Goal: Task Accomplishment & Management: Use online tool/utility

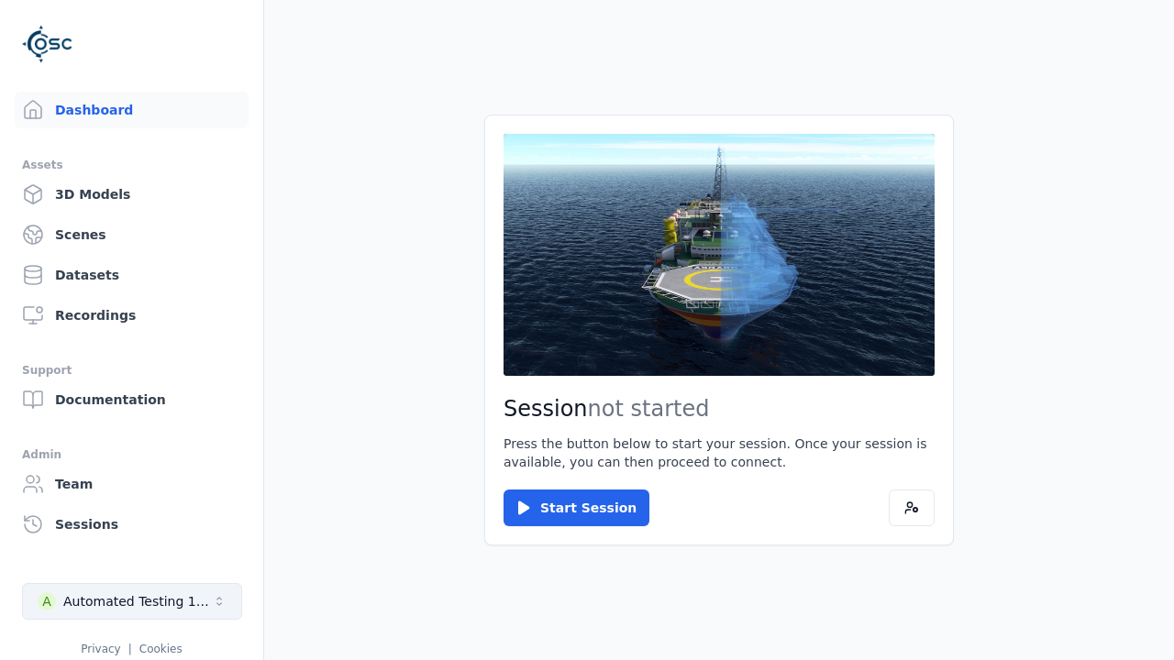
click at [132, 602] on div "Automated Testing 1 - Playwright" at bounding box center [137, 602] width 149 height 18
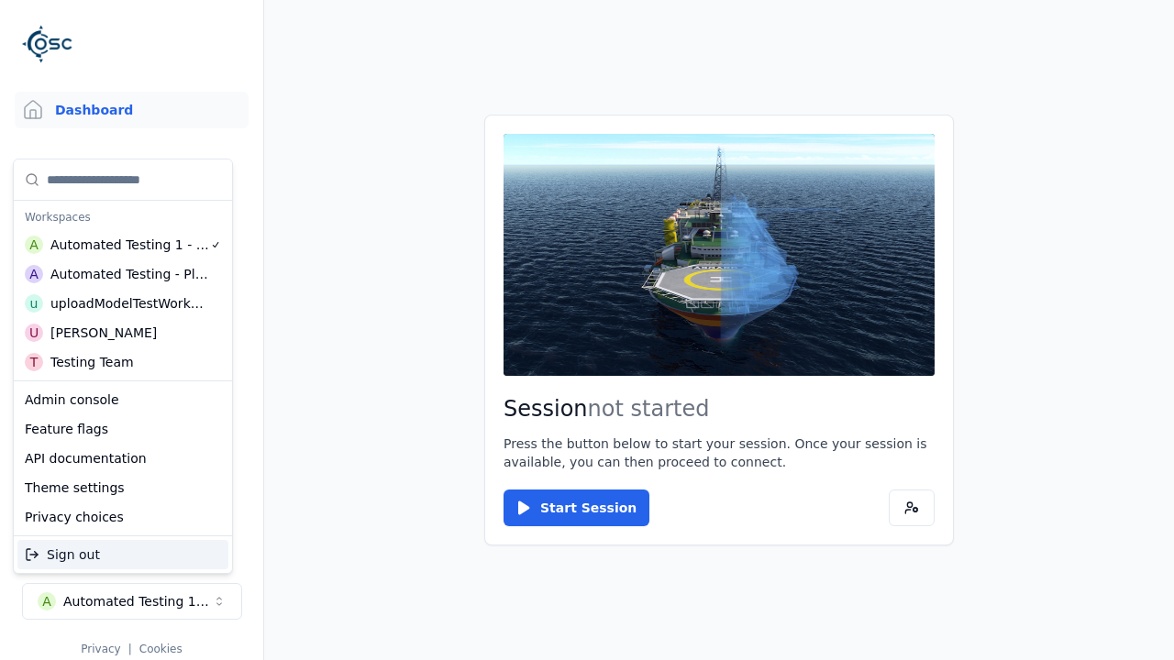
click at [125, 304] on div "uploadModelTestWorkspace" at bounding box center [129, 303] width 158 height 18
click at [587, 330] on html "Support Dashboard Assets 3D Models Scenes Datasets Recordings Support Documenta…" at bounding box center [587, 330] width 1174 height 660
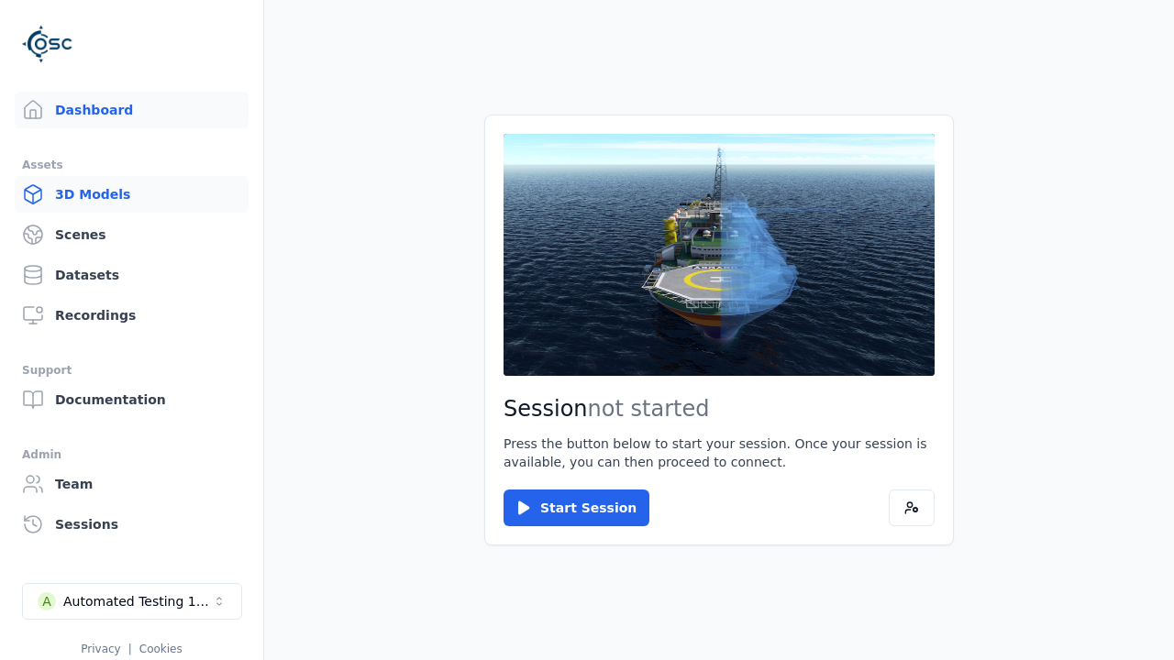
click at [131, 194] on link "3D Models" at bounding box center [132, 194] width 234 height 37
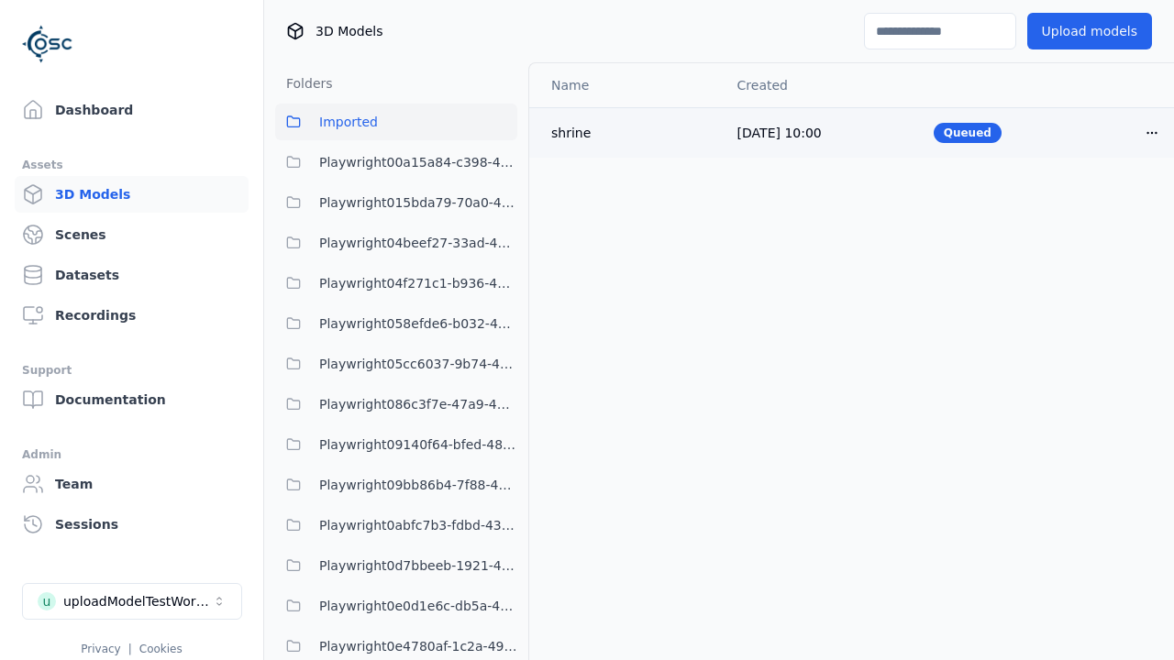
click at [1152, 132] on html "Support Dashboard Assets 3D Models Scenes Datasets Recordings Support Documenta…" at bounding box center [587, 330] width 1174 height 660
click at [1112, 204] on div "Delete" at bounding box center [1112, 203] width 108 height 29
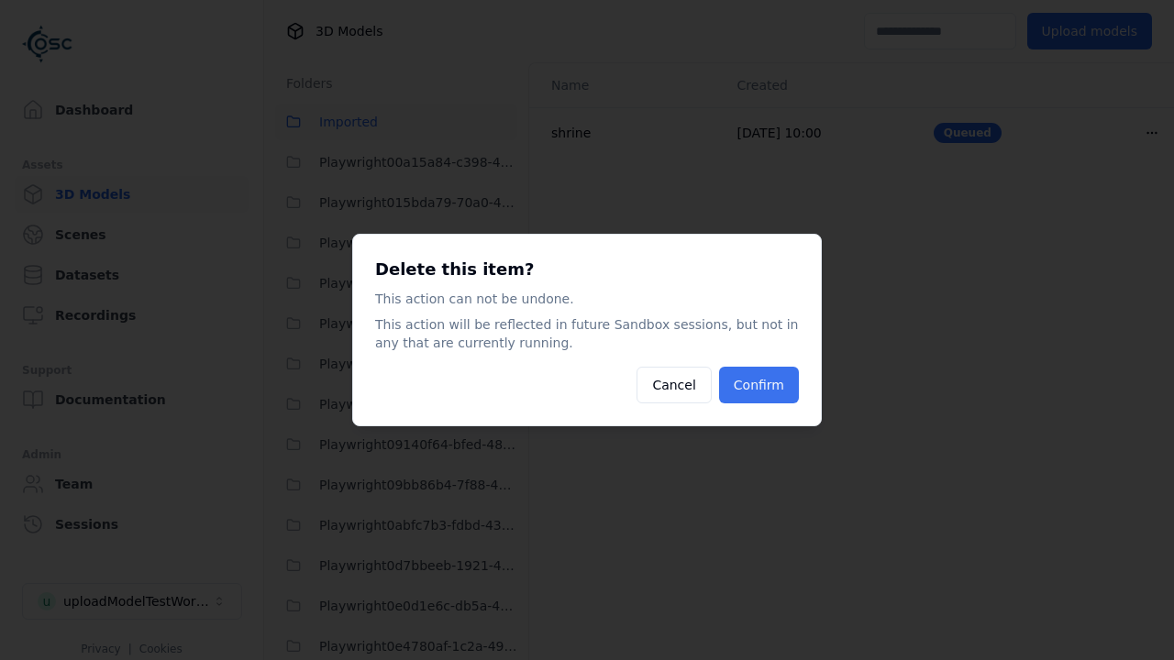
click at [759, 385] on button "Confirm" at bounding box center [759, 385] width 80 height 37
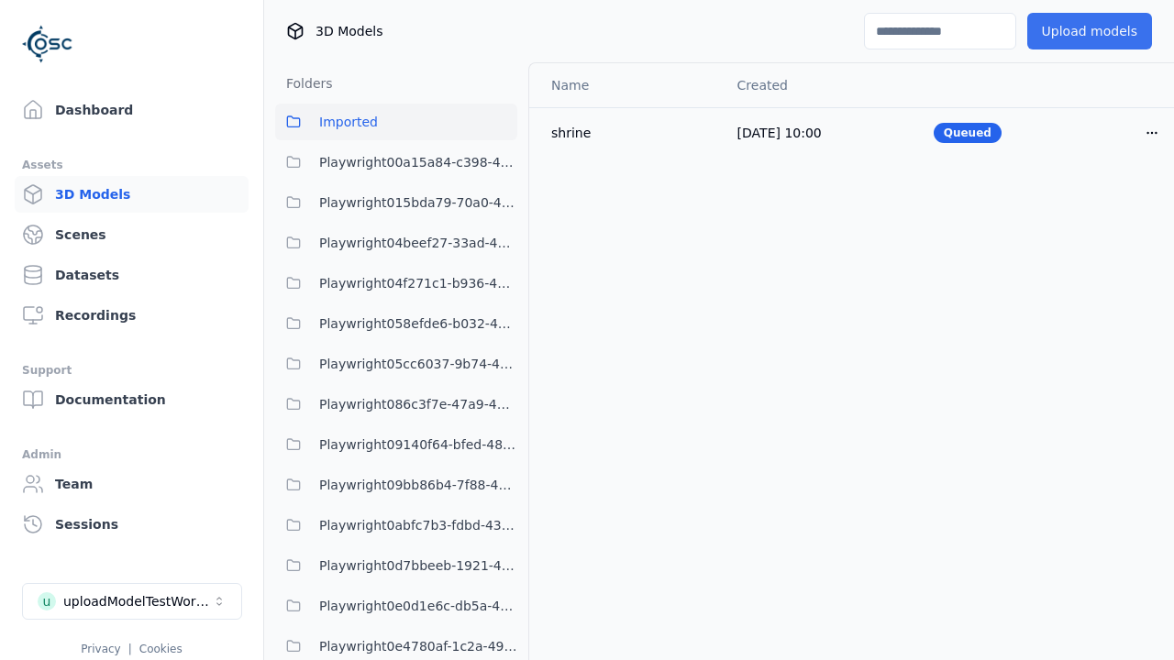
click at [1089, 31] on button "Upload models" at bounding box center [1089, 31] width 125 height 37
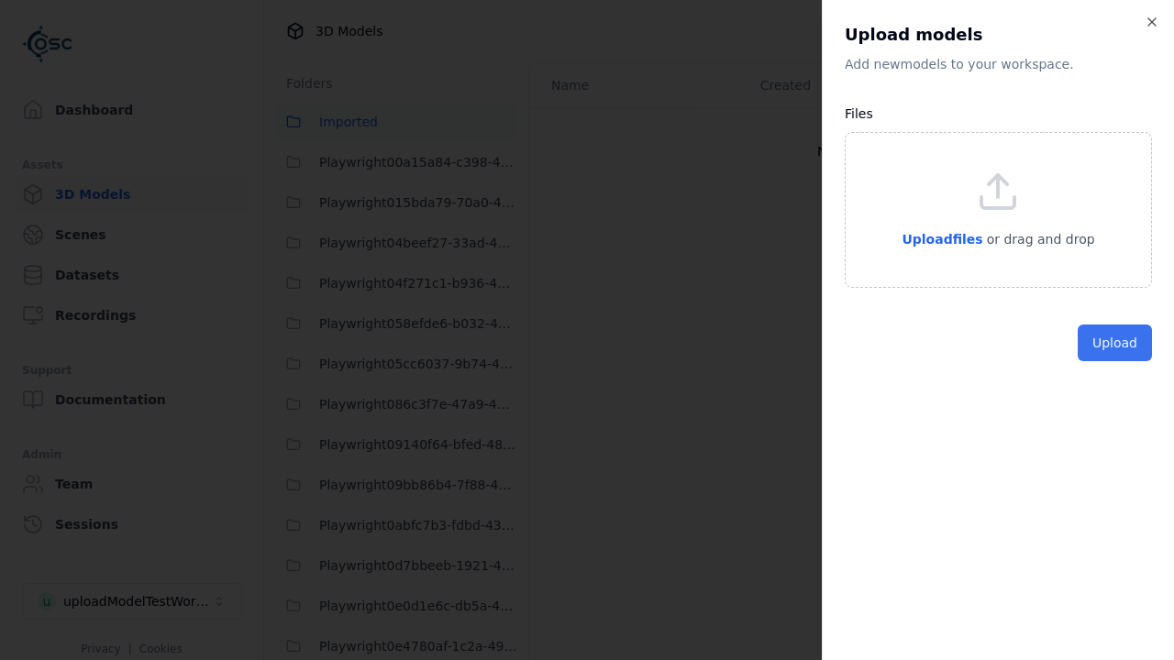
click at [1115, 361] on button "Upload" at bounding box center [1115, 343] width 74 height 37
